Goal: Transaction & Acquisition: Purchase product/service

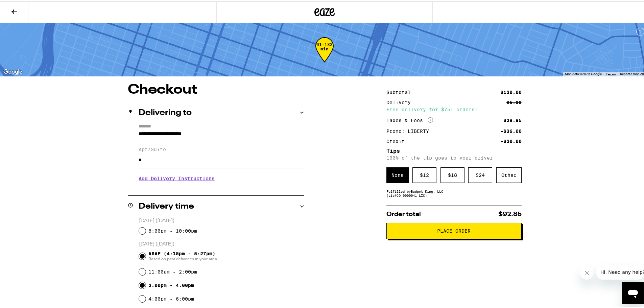
click at [140, 287] on input "2:00pm - 4:00pm" at bounding box center [142, 284] width 7 height 7
radio input "true"
click at [456, 231] on span "Place Order" at bounding box center [453, 229] width 33 height 5
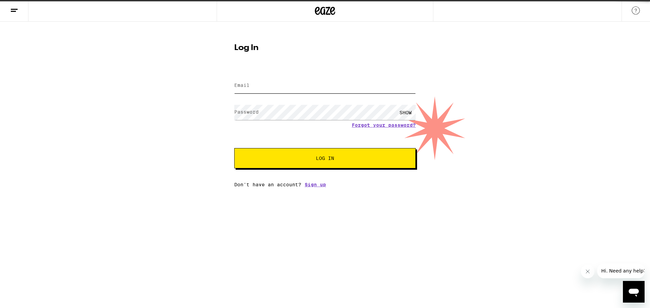
type input "[EMAIL_ADDRESS][DOMAIN_NAME]"
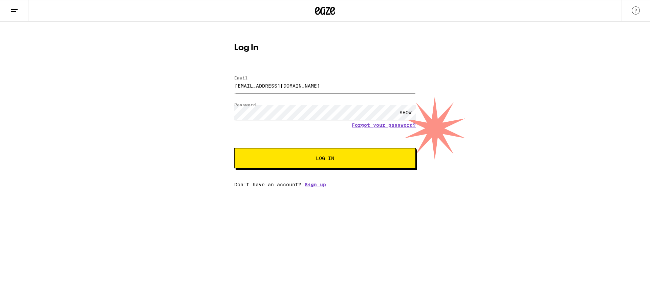
click at [318, 160] on span "Log In" at bounding box center [325, 158] width 18 height 5
